Goal: Navigation & Orientation: Go to known website

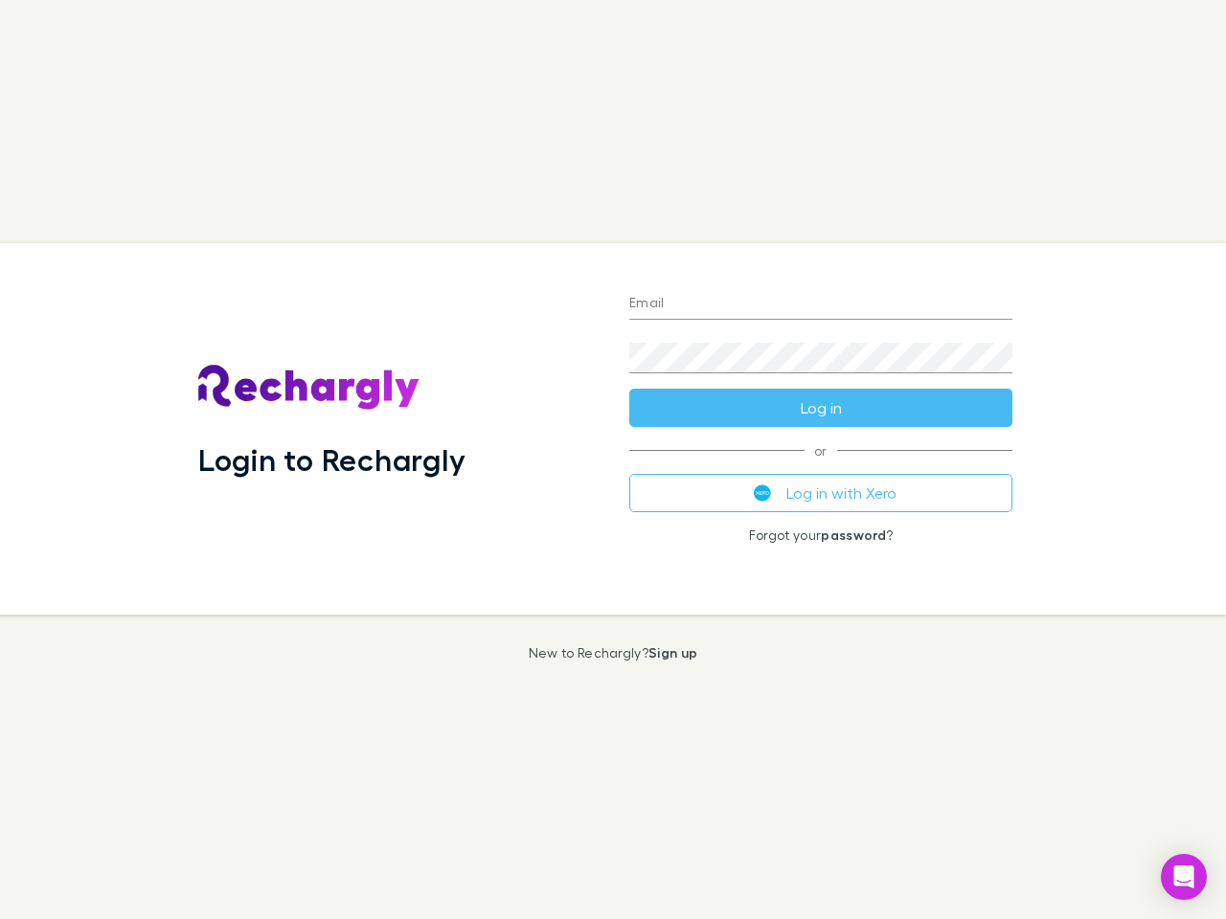
click at [613, 460] on div "Login to Rechargly" at bounding box center [398, 428] width 431 height 371
click at [821, 304] on input "Email" at bounding box center [820, 304] width 383 height 31
click at [821, 408] on form "Email Password Log in" at bounding box center [820, 350] width 383 height 153
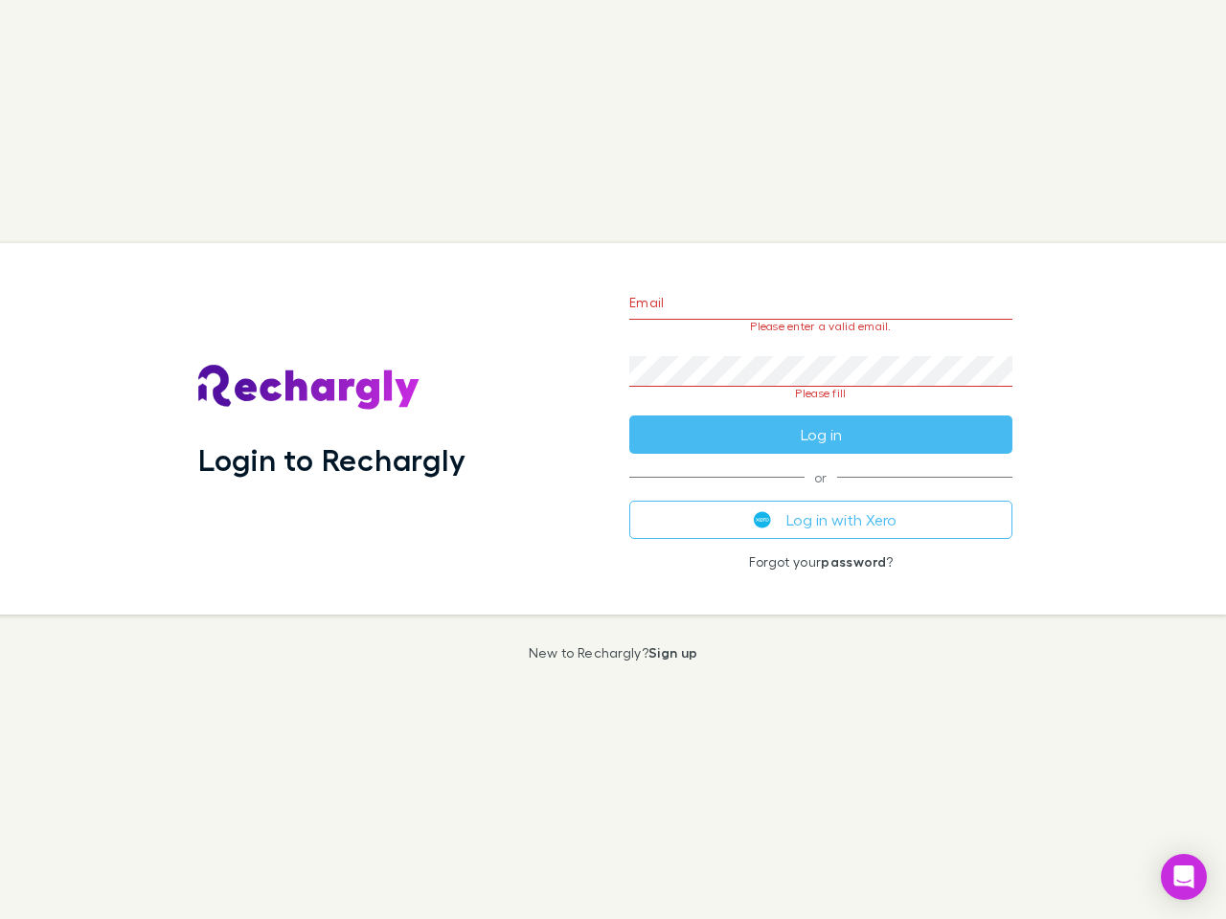
click at [821, 493] on div "Email Please enter a valid email. Password Please fill Log in or Log in with Xe…" at bounding box center [821, 428] width 414 height 371
click at [1183, 877] on icon "Open Intercom Messenger" at bounding box center [1184, 877] width 20 height 23
